Goal: Task Accomplishment & Management: Manage account settings

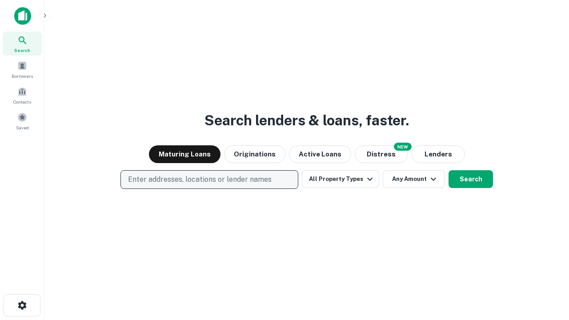
click at [209, 180] on p "Enter addresses, locations or lender names" at bounding box center [200, 179] width 144 height 11
type input "**********"
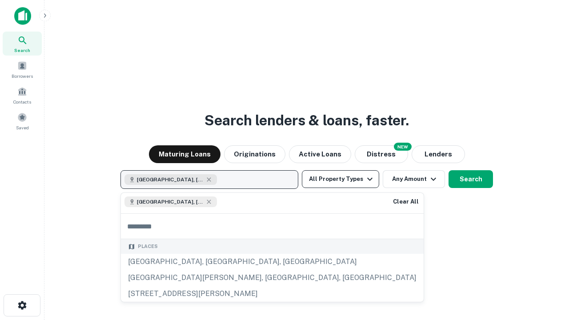
click at [341, 179] on button "All Property Types" at bounding box center [340, 179] width 77 height 18
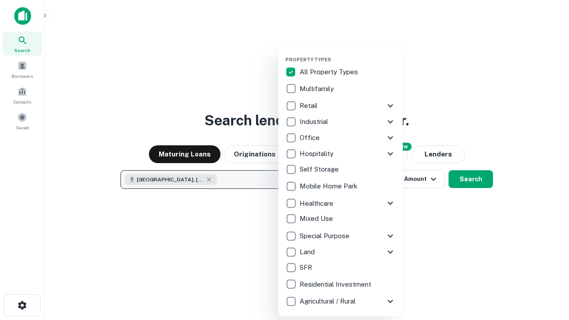
click at [348, 54] on button "button" at bounding box center [348, 54] width 125 height 0
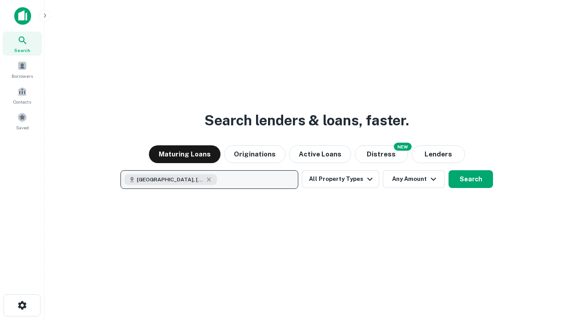
scroll to position [14, 0]
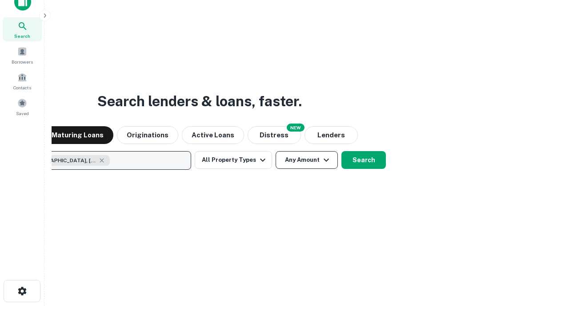
click at [276, 151] on button "Any Amount" at bounding box center [307, 160] width 62 height 18
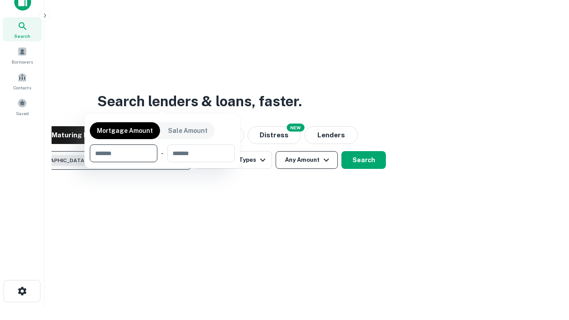
scroll to position [64, 252]
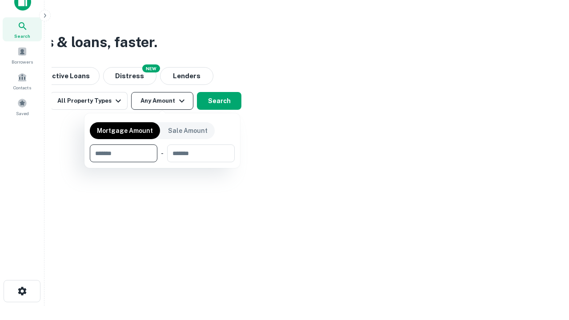
type input "*******"
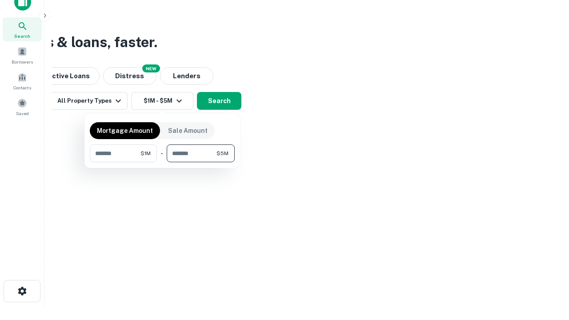
type input "*******"
click at [162, 162] on button "button" at bounding box center [162, 162] width 145 height 0
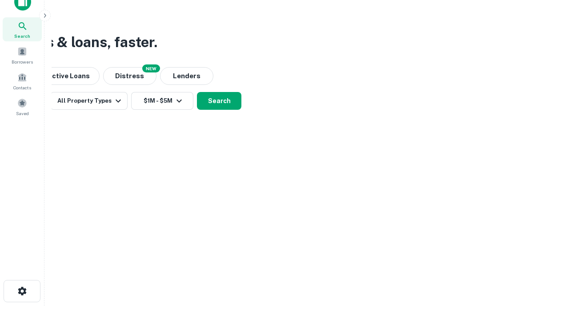
scroll to position [14, 0]
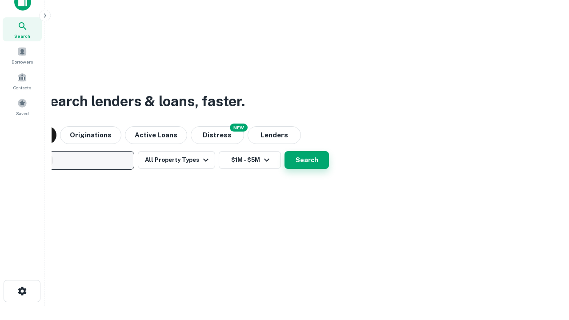
click at [285, 151] on button "Search" at bounding box center [307, 160] width 44 height 18
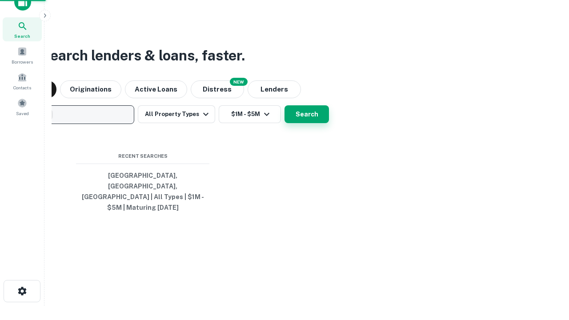
scroll to position [29, 252]
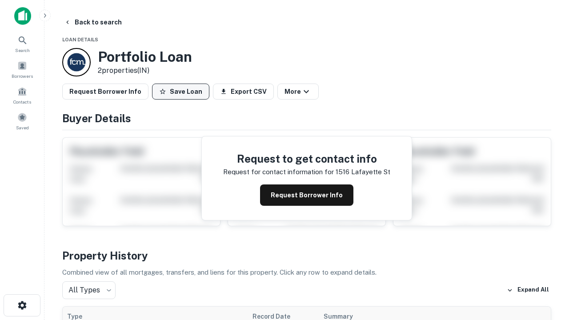
click at [181, 92] on button "Save Loan" at bounding box center [180, 92] width 57 height 16
click at [183, 92] on button "Loan Saved" at bounding box center [182, 92] width 61 height 16
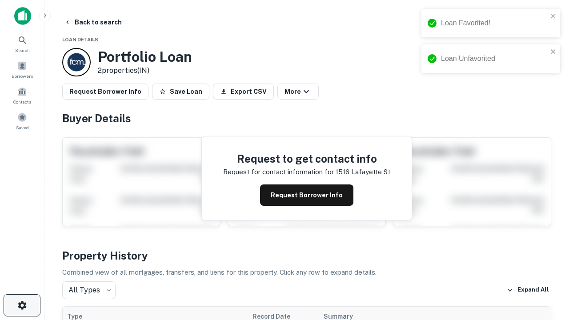
click at [22, 306] on icon "button" at bounding box center [22, 305] width 11 height 11
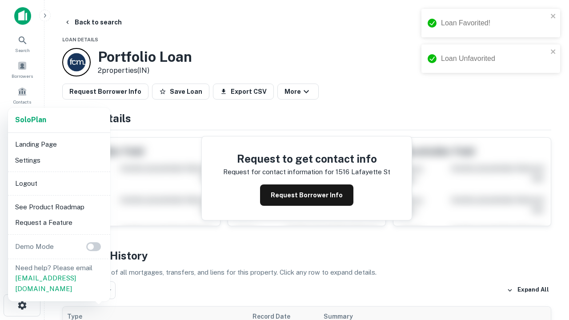
click at [59, 183] on li "Logout" at bounding box center [59, 184] width 95 height 16
